Goal: Find specific page/section

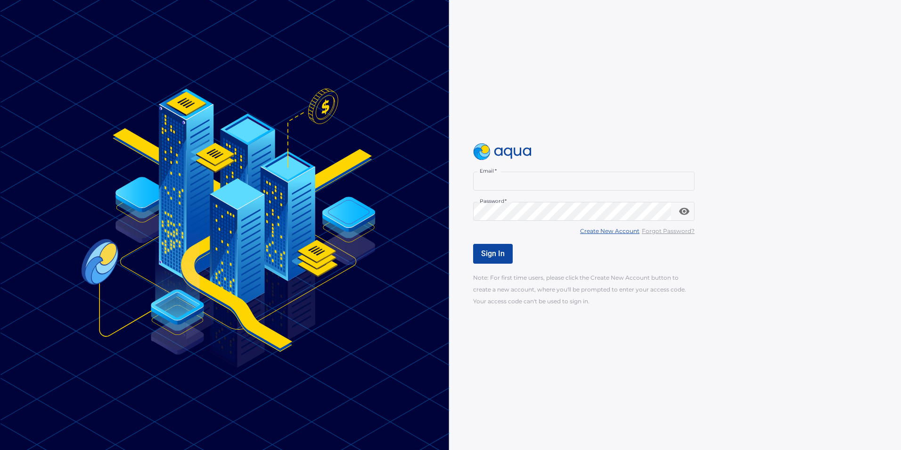
type input "**********"
click at [485, 258] on button "Sign In" at bounding box center [493, 254] width 40 height 20
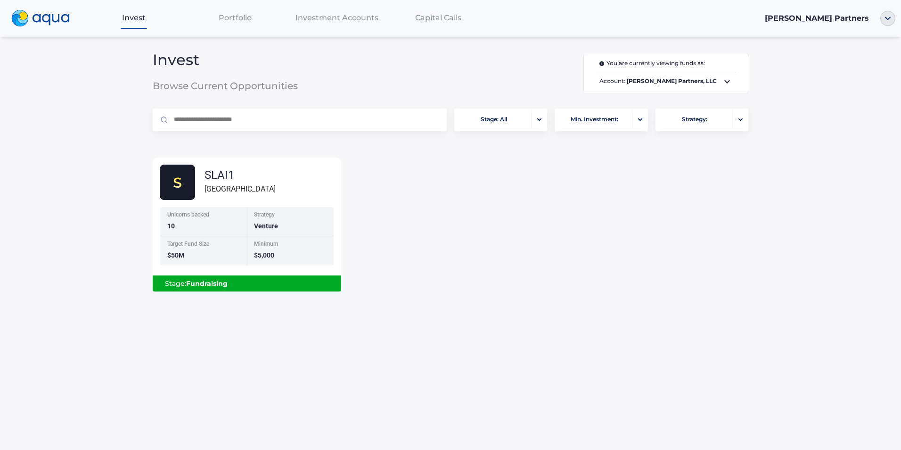
click at [426, 17] on span "Capital Calls" at bounding box center [438, 17] width 46 height 9
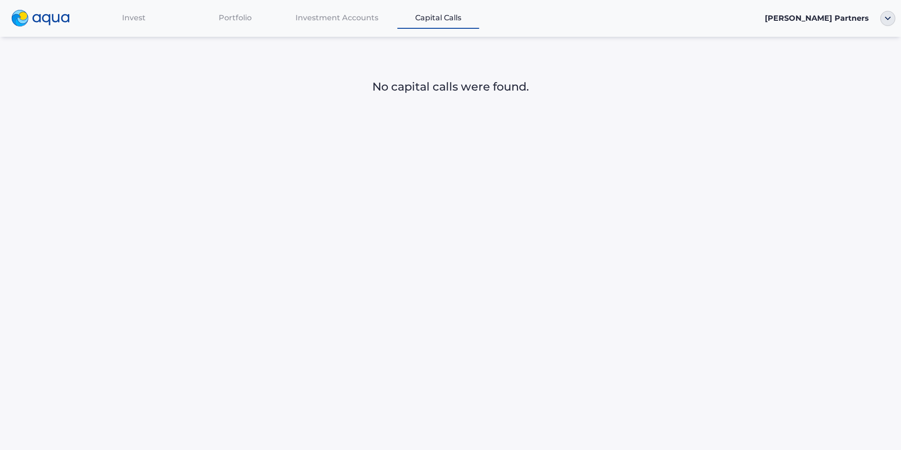
click at [236, 17] on span "Portfolio" at bounding box center [235, 17] width 33 height 9
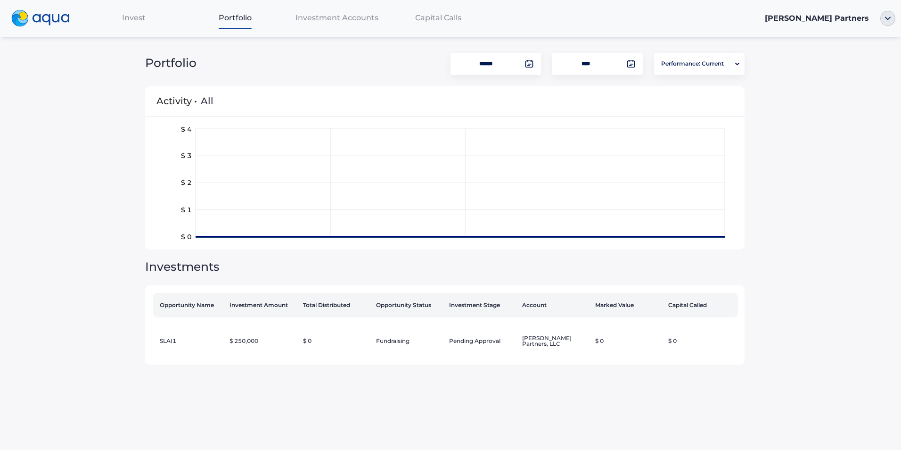
click at [308, 18] on span "Investment Accounts" at bounding box center [336, 17] width 83 height 9
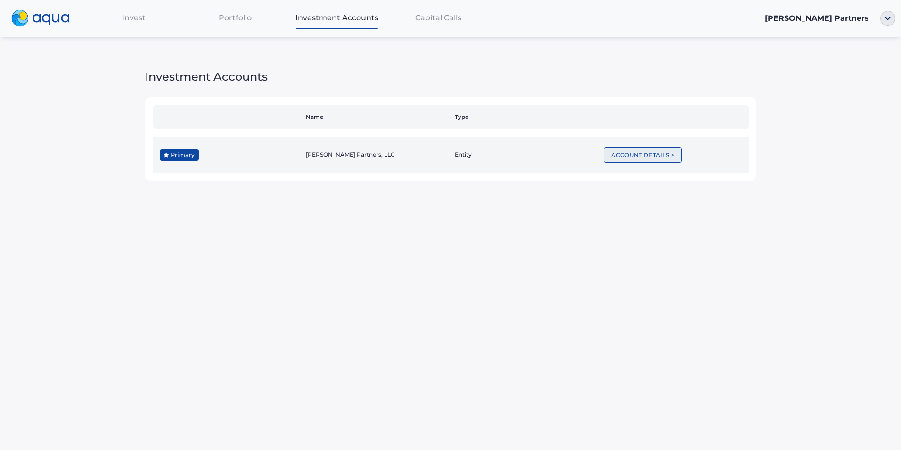
click at [637, 153] on button "Account Details >" at bounding box center [643, 155] width 78 height 16
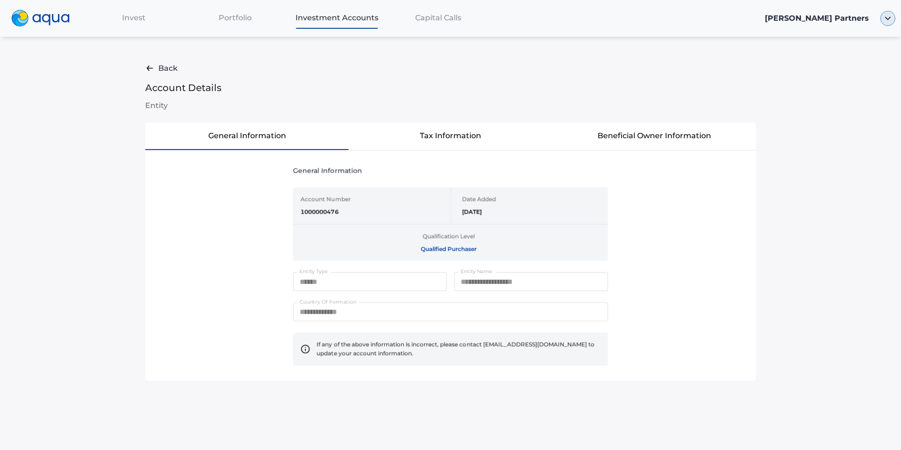
click at [890, 17] on img "button" at bounding box center [887, 18] width 15 height 15
click at [854, 51] on link "Documents" at bounding box center [859, 53] width 62 height 9
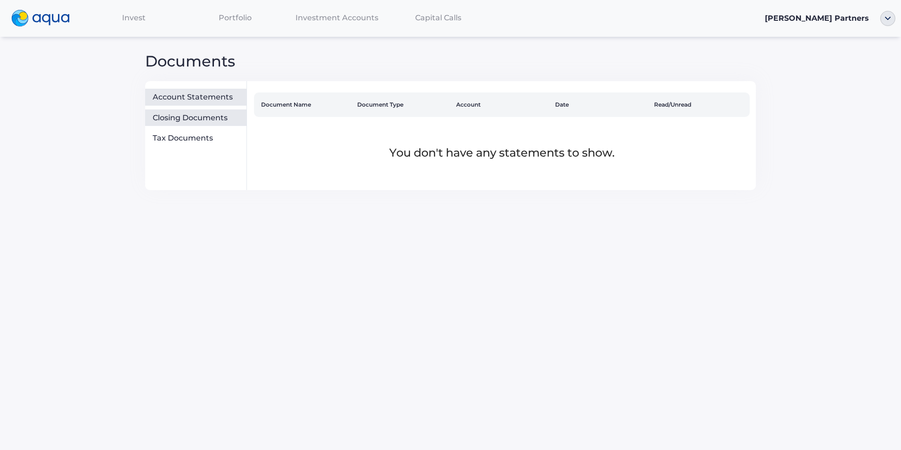
click at [175, 118] on div "Closing Documents" at bounding box center [198, 117] width 90 height 9
click at [177, 116] on div "Closing Documents" at bounding box center [198, 117] width 90 height 9
drag, startPoint x: 177, startPoint y: 116, endPoint x: 165, endPoint y: 137, distance: 23.6
click at [165, 137] on div "Tax Documents" at bounding box center [198, 137] width 90 height 9
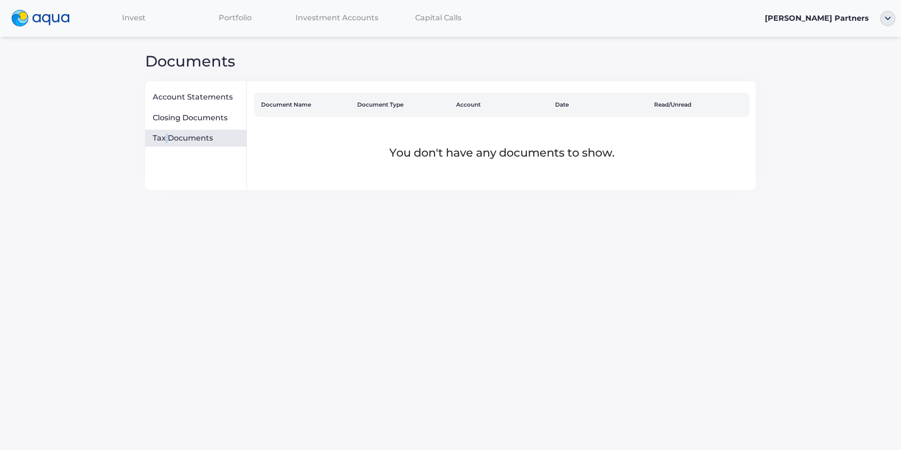
click at [165, 138] on div "Tax Documents" at bounding box center [198, 137] width 90 height 9
click at [160, 96] on div "Account Statements" at bounding box center [198, 96] width 90 height 9
click at [161, 97] on div "Account Statements" at bounding box center [198, 96] width 90 height 9
click at [279, 101] on th "Document Name" at bounding box center [303, 104] width 99 height 25
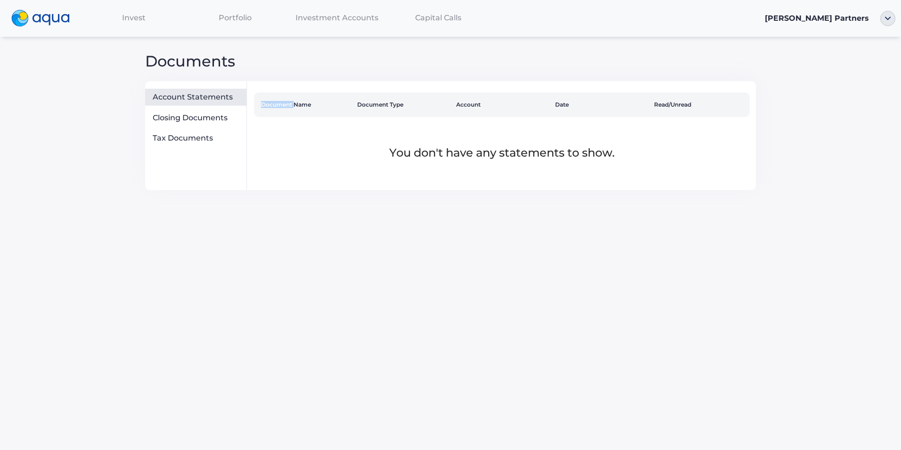
click at [455, 20] on span "Capital Calls" at bounding box center [438, 17] width 46 height 9
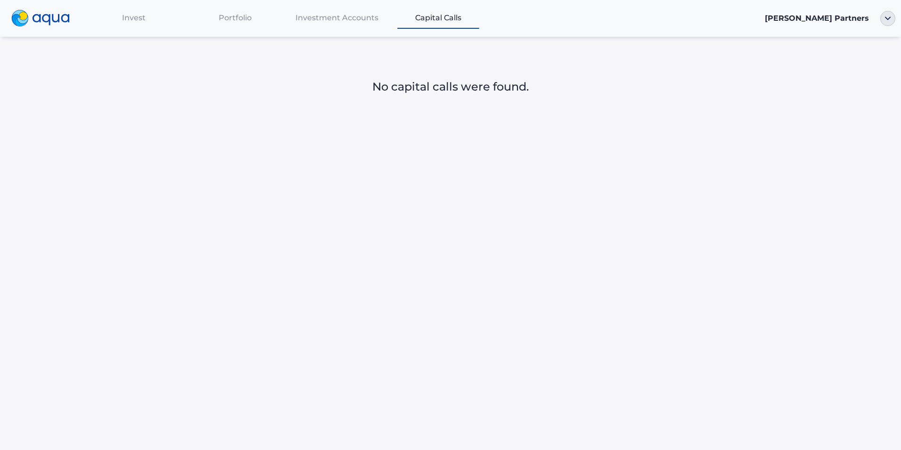
click at [49, 18] on img at bounding box center [40, 18] width 58 height 17
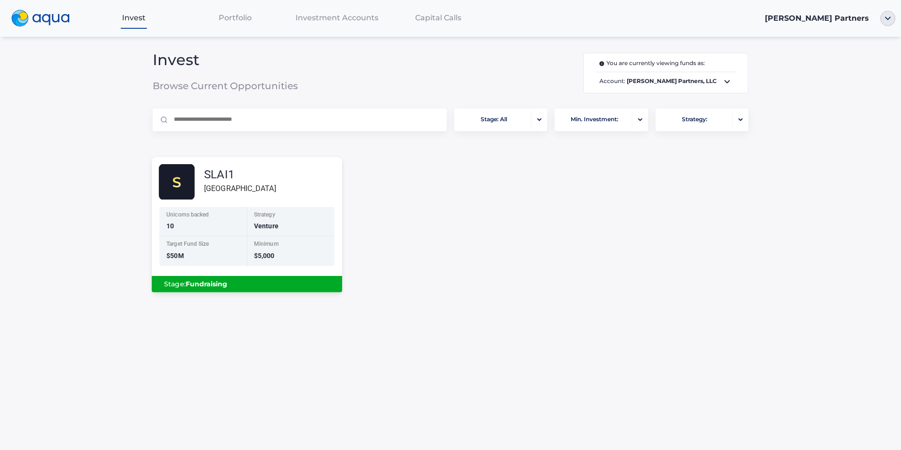
click at [215, 176] on div "SLAI1" at bounding box center [240, 174] width 72 height 11
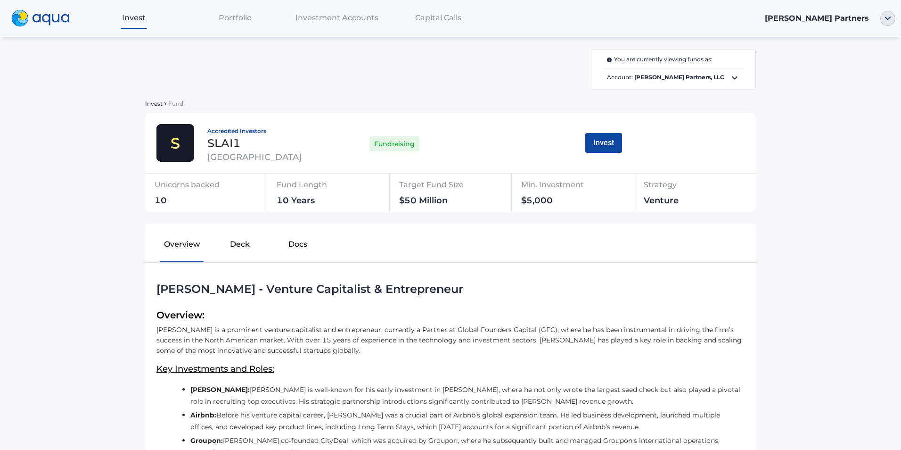
scroll to position [47, 0]
